Goal: Task Accomplishment & Management: Manage account settings

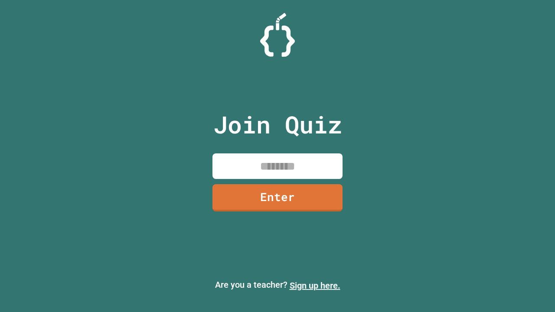
click at [315, 286] on link "Sign up here." at bounding box center [315, 285] width 51 height 10
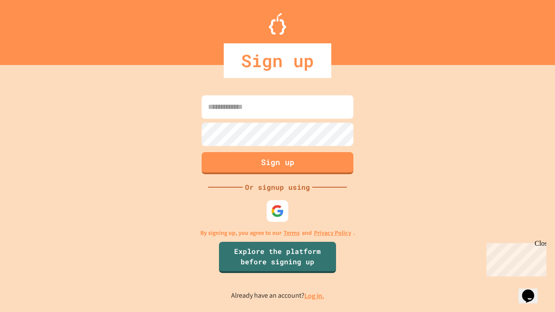
click at [315, 296] on link "Log in." at bounding box center [314, 295] width 20 height 9
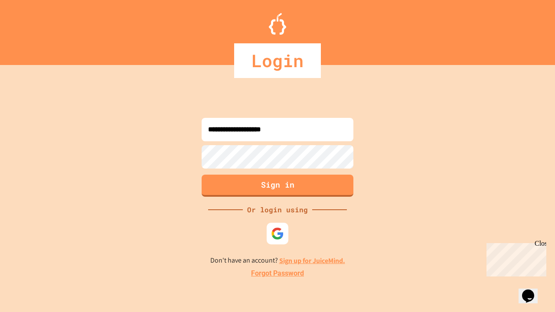
type input "**********"
